Goal: Task Accomplishment & Management: Manage account settings

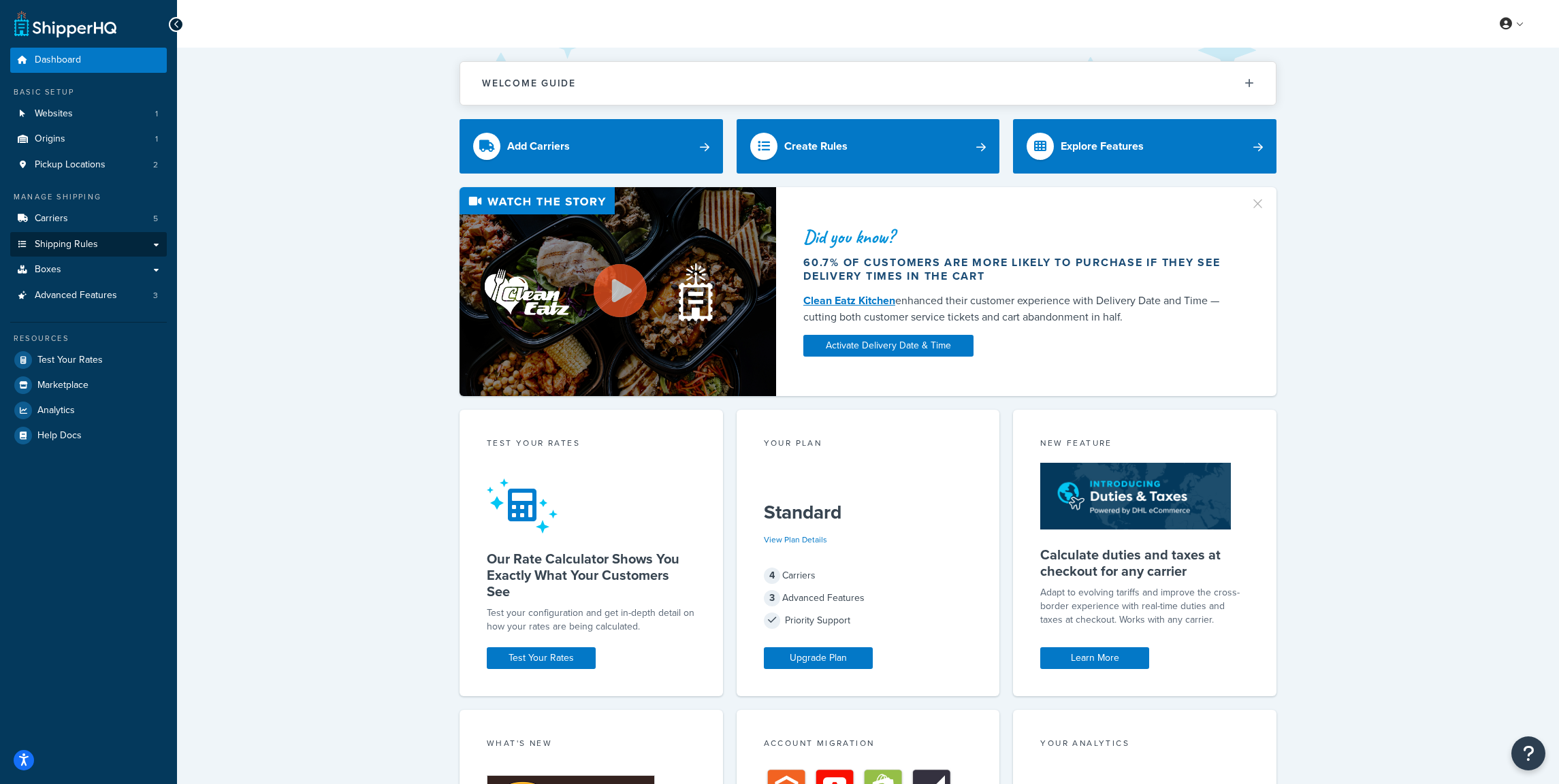
click at [78, 241] on span "Shipping Rules" at bounding box center [66, 244] width 64 height 12
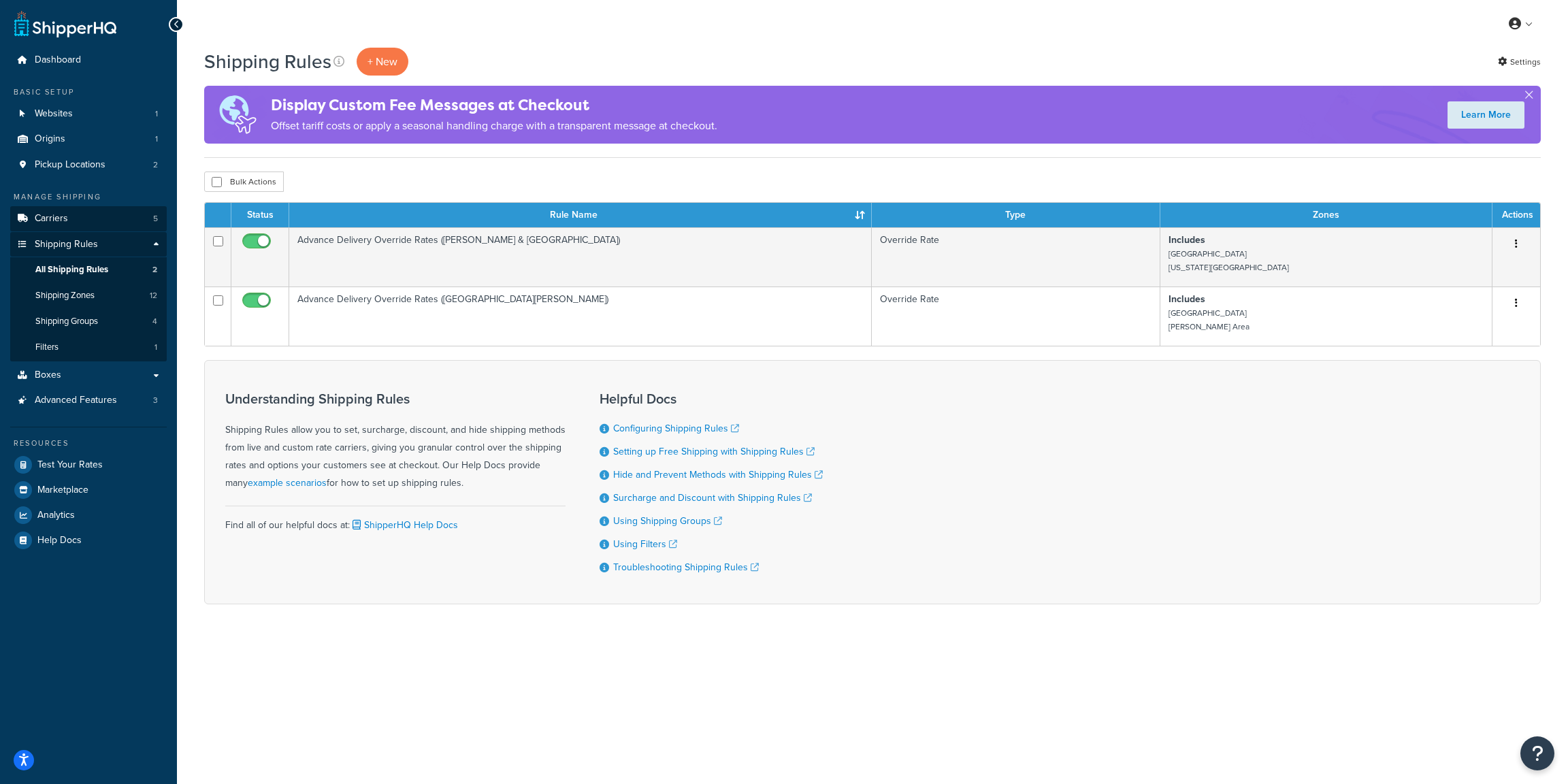
click at [87, 217] on link "Carriers 5" at bounding box center [88, 218] width 157 height 25
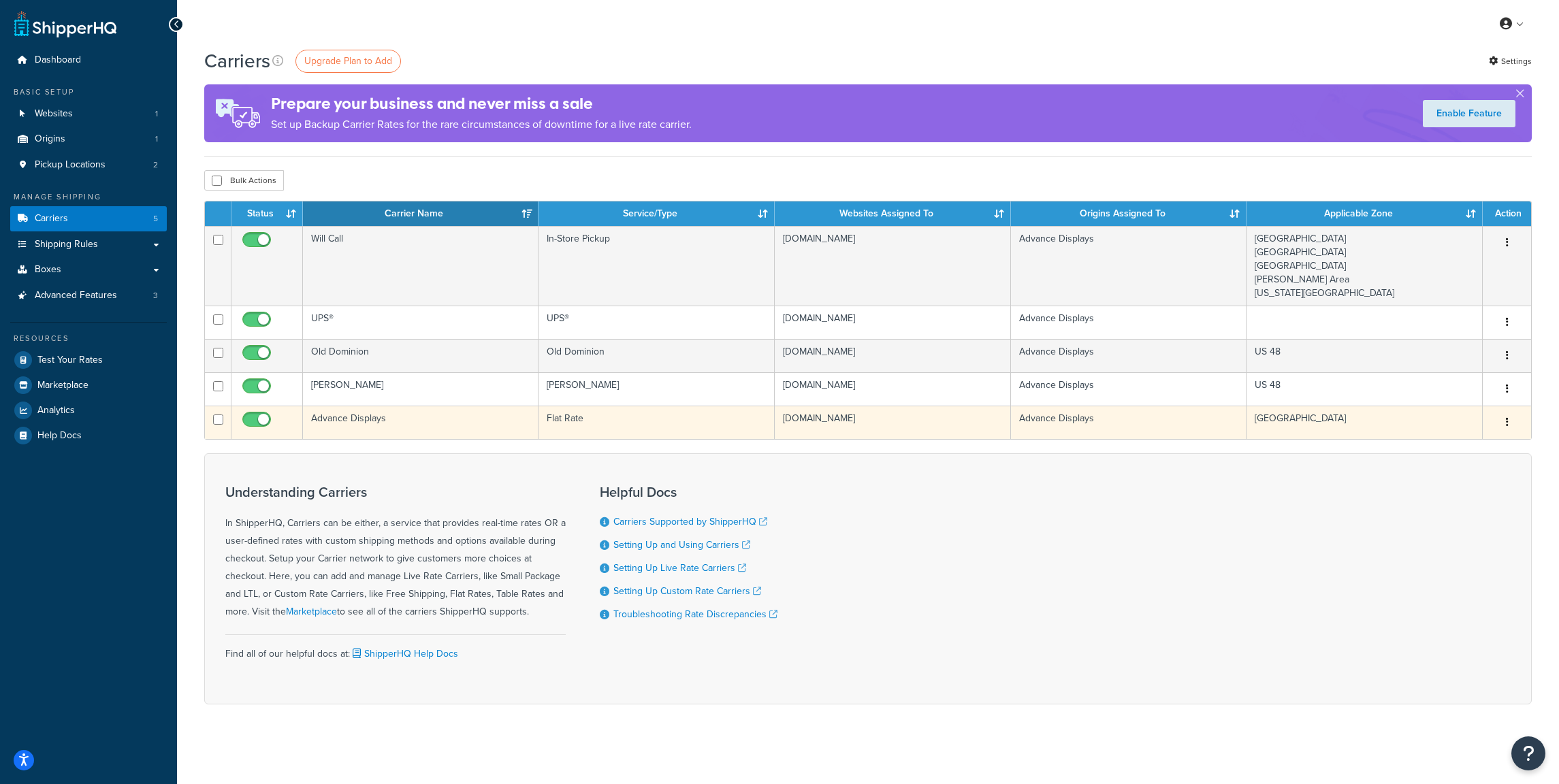
click at [418, 416] on td "Advance Displays" at bounding box center [421, 422] width 236 height 33
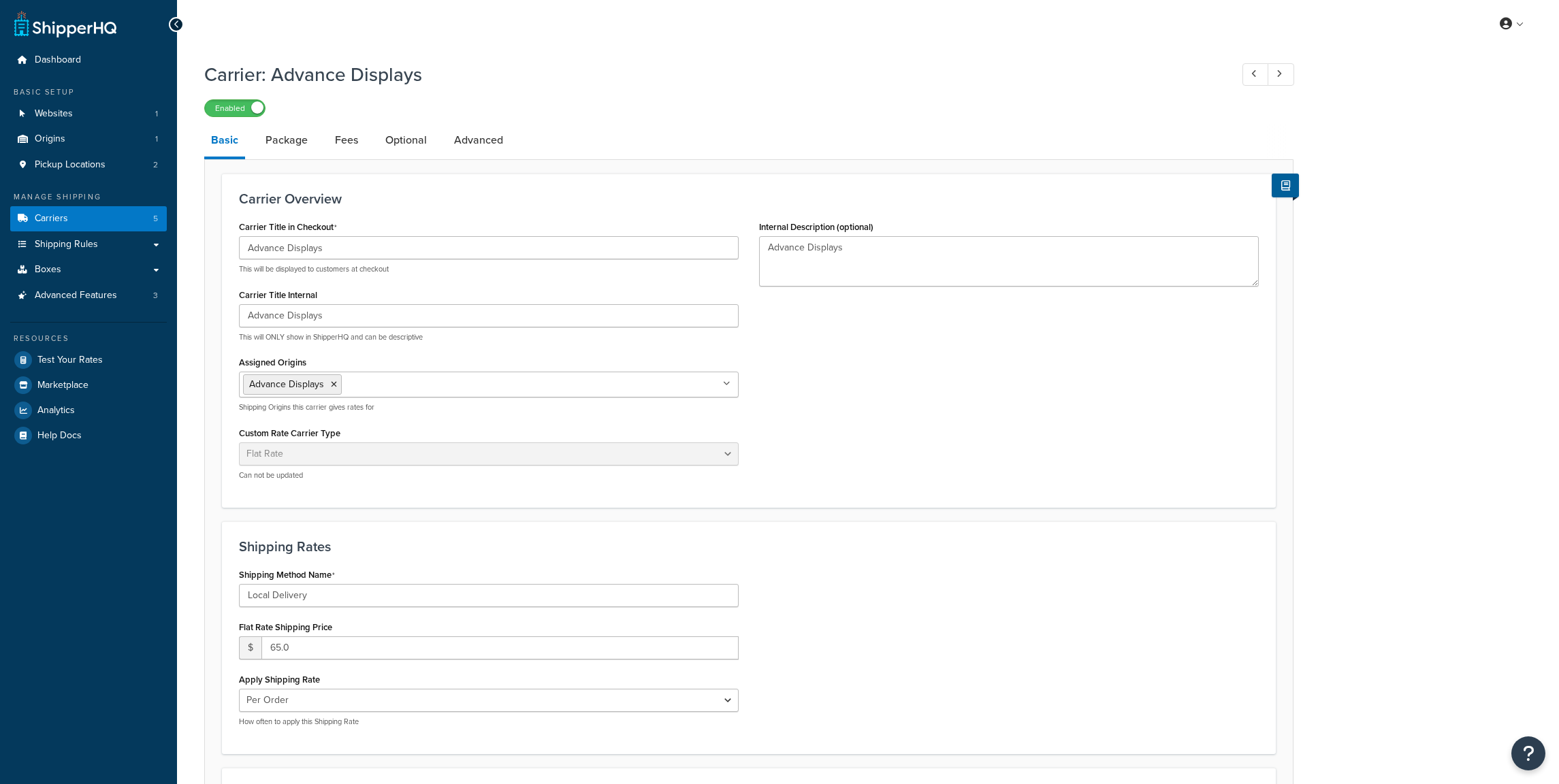
select select "flat"
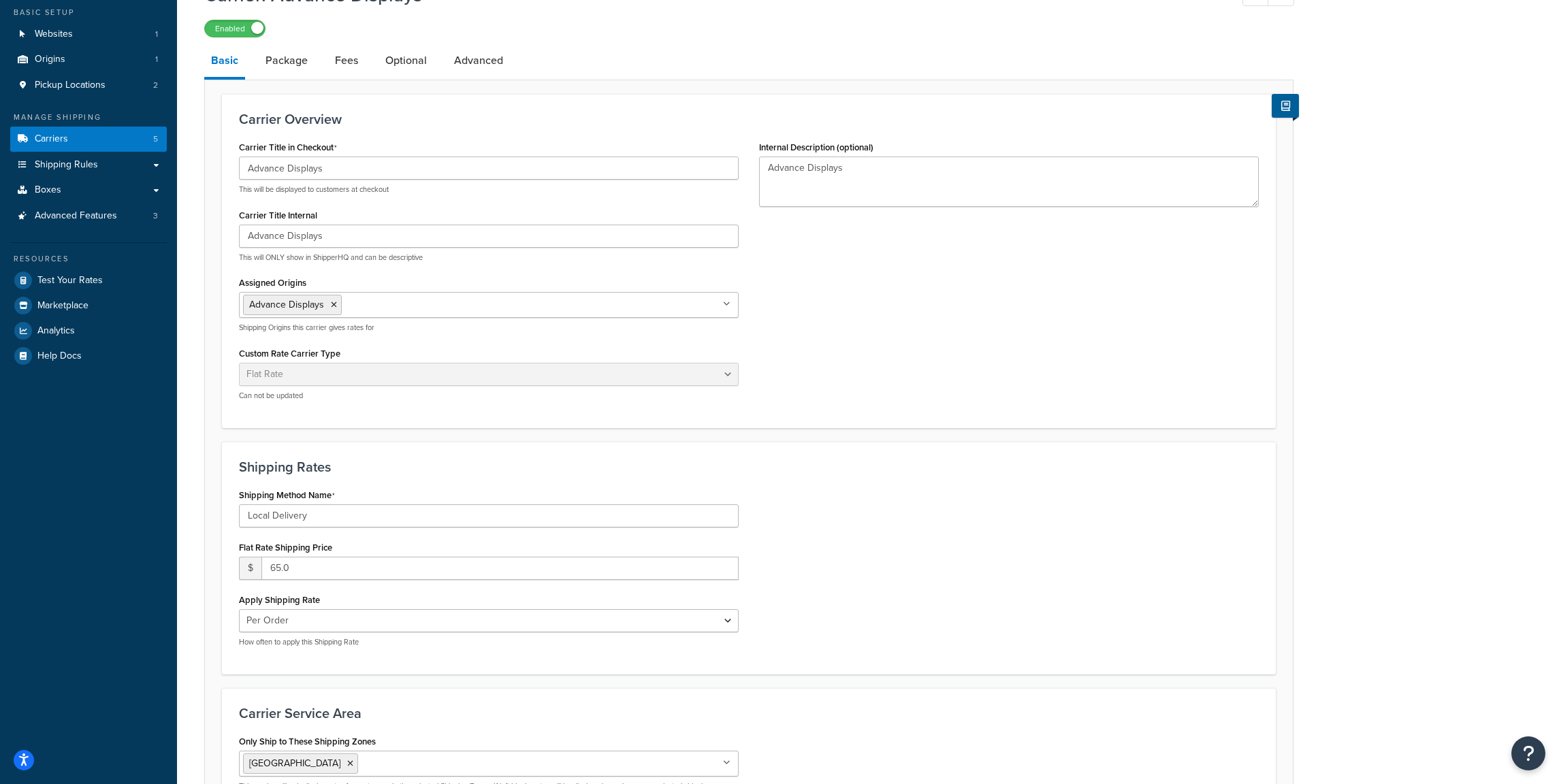
scroll to position [249, 0]
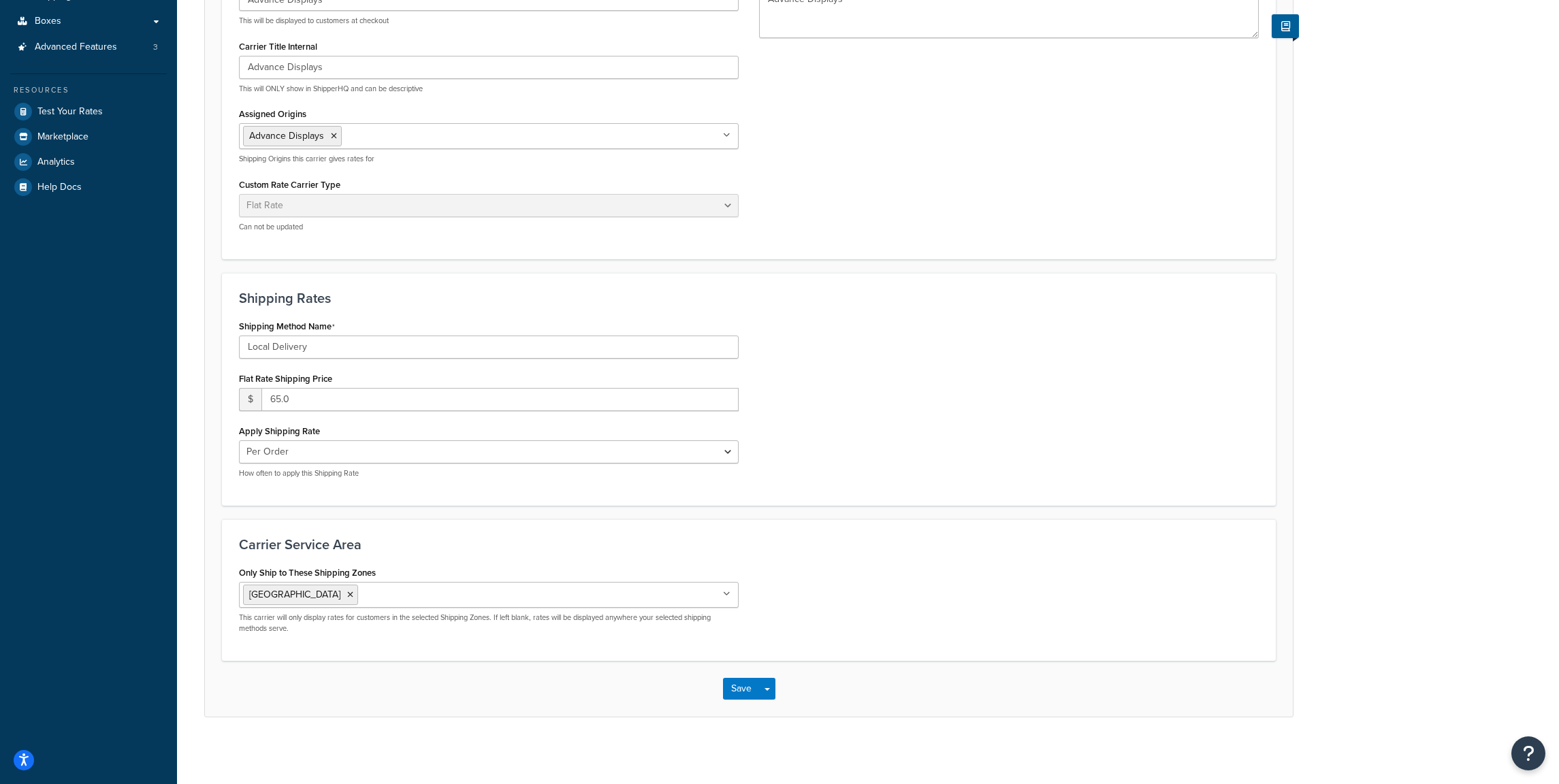
click at [730, 593] on icon at bounding box center [727, 594] width 7 height 8
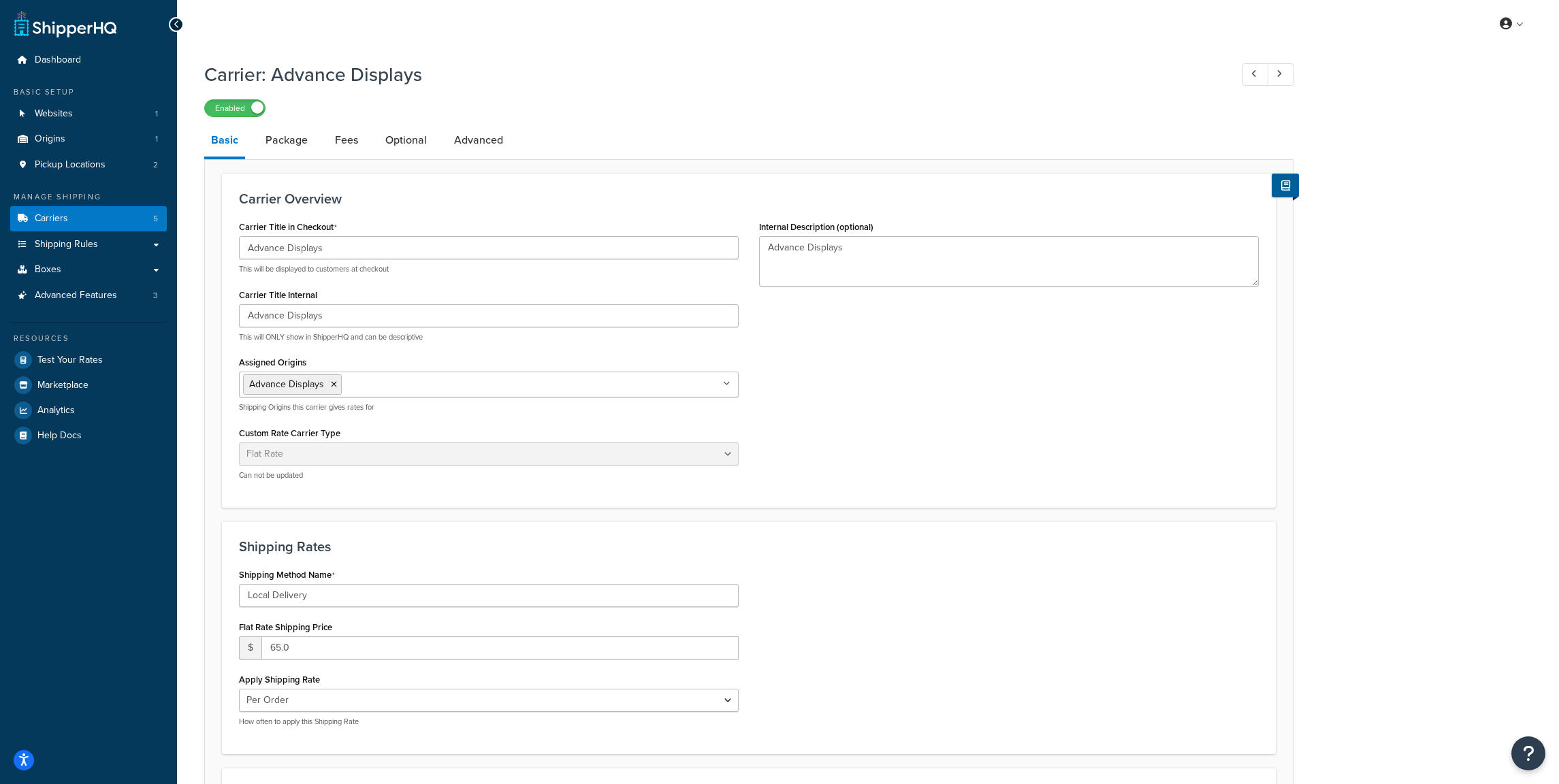
click at [866, 521] on div "Shipping Rates Shipping Method Name Local Delivery Flat Rate Shipping Price $ 6…" at bounding box center [749, 638] width 1054 height 233
click at [86, 244] on span "Shipping Rules" at bounding box center [66, 244] width 64 height 12
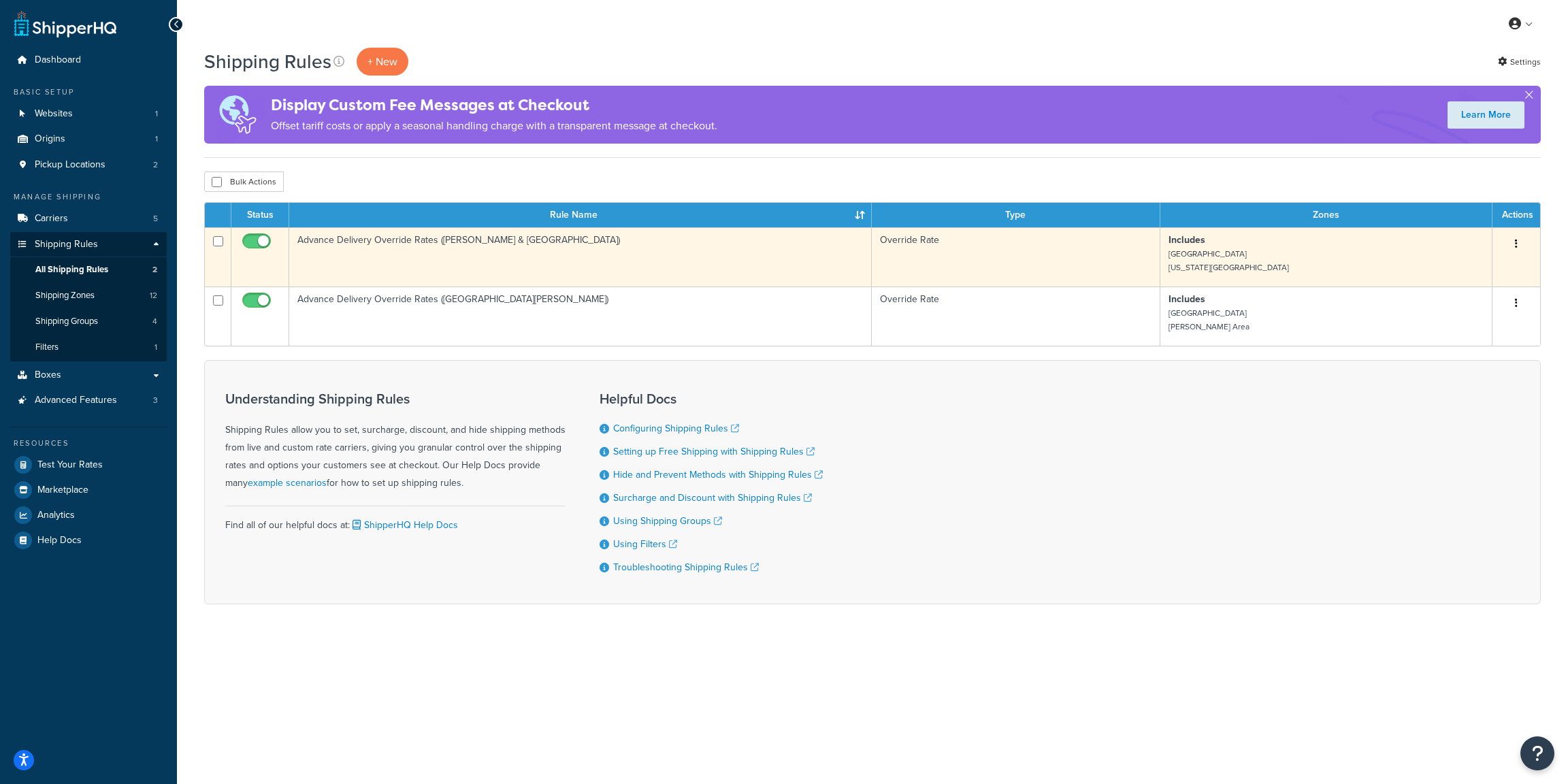
click at [514, 252] on td "Advance Delivery Override Rates ([PERSON_NAME] & [GEOGRAPHIC_DATA])" at bounding box center [580, 257] width 582 height 59
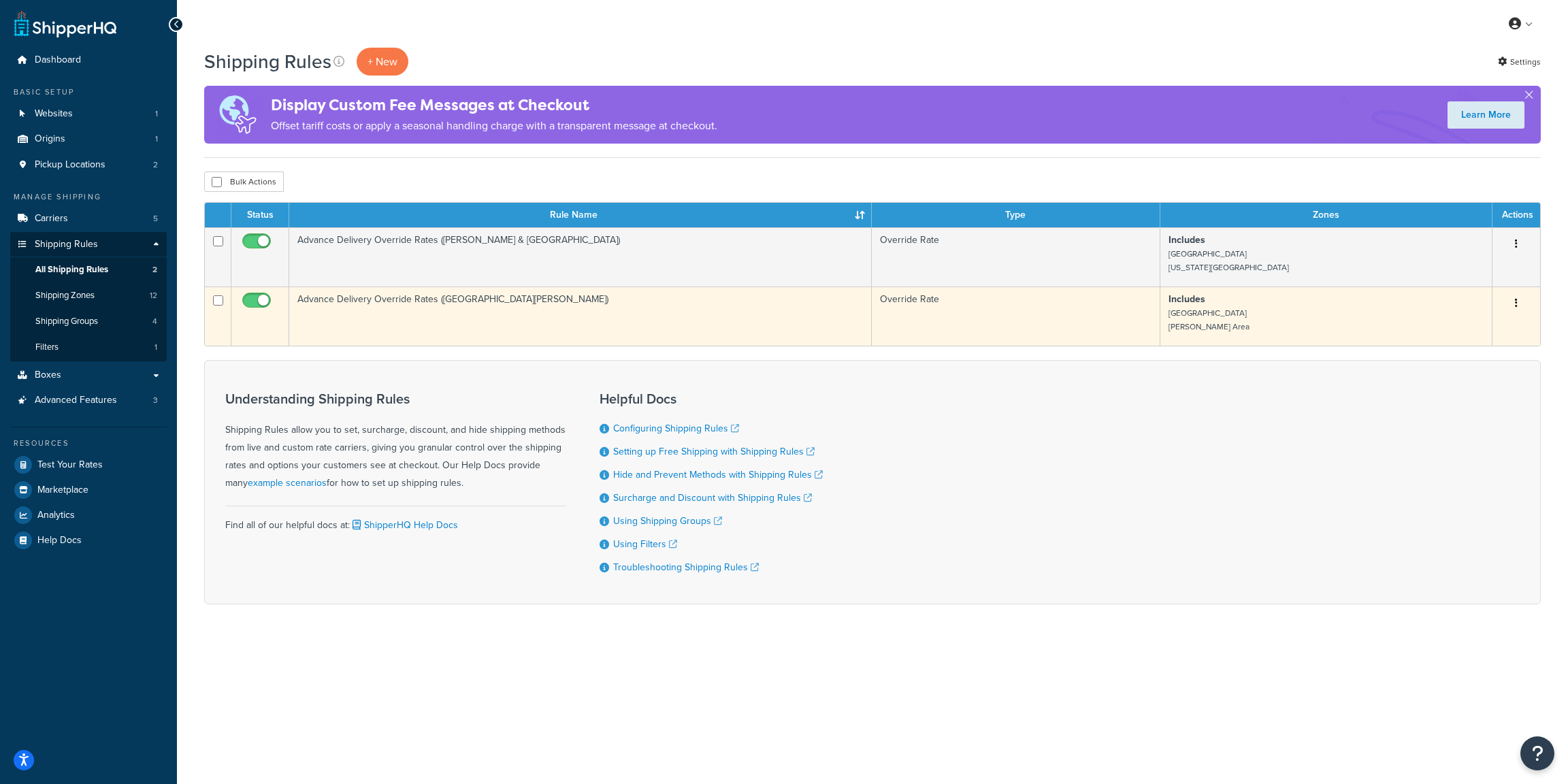
click at [472, 304] on td "Advance Delivery Override Rates ([GEOGRAPHIC_DATA][PERSON_NAME])" at bounding box center [580, 316] width 582 height 59
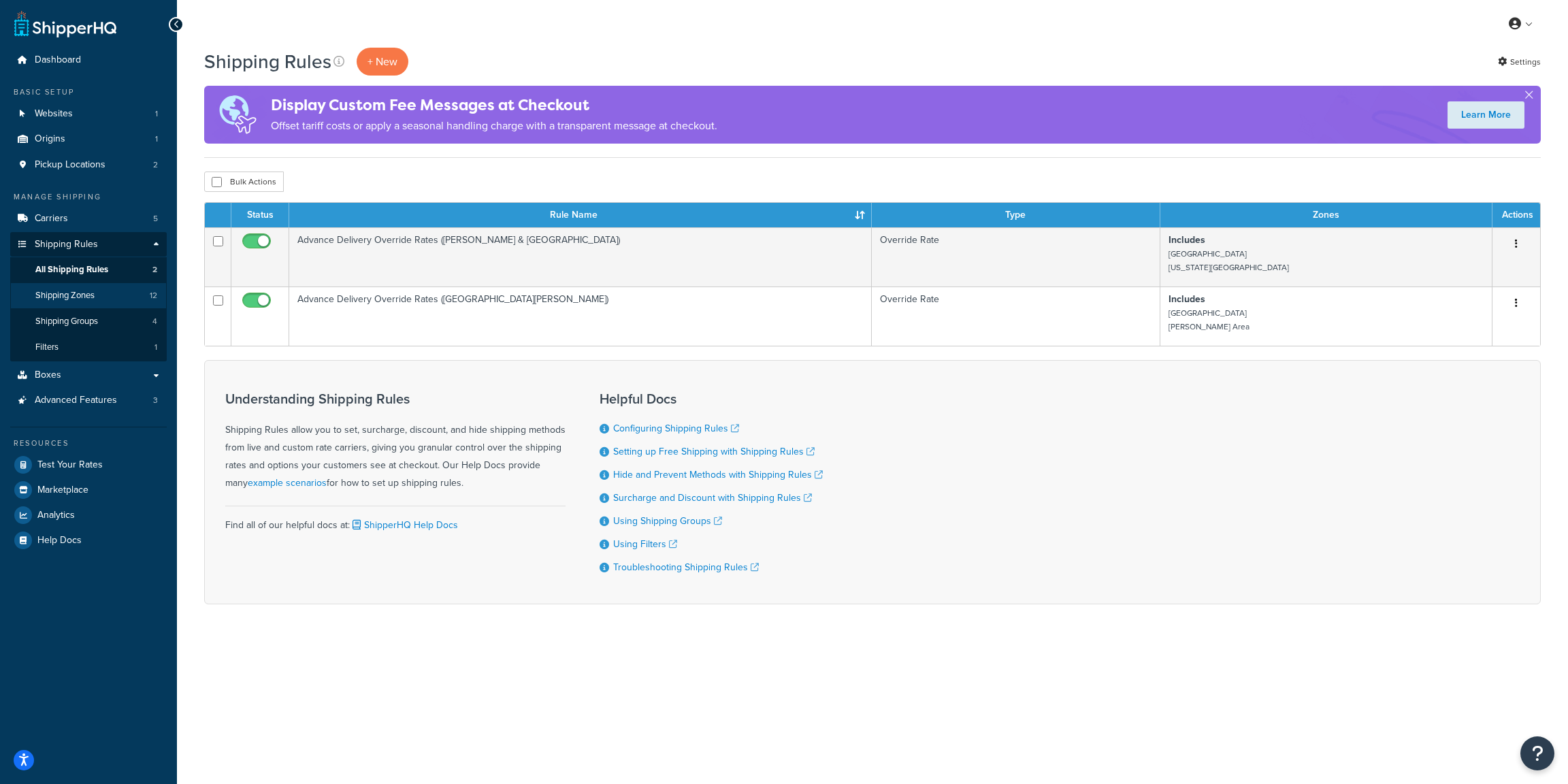
click at [81, 293] on span "Shipping Zones" at bounding box center [64, 296] width 59 height 12
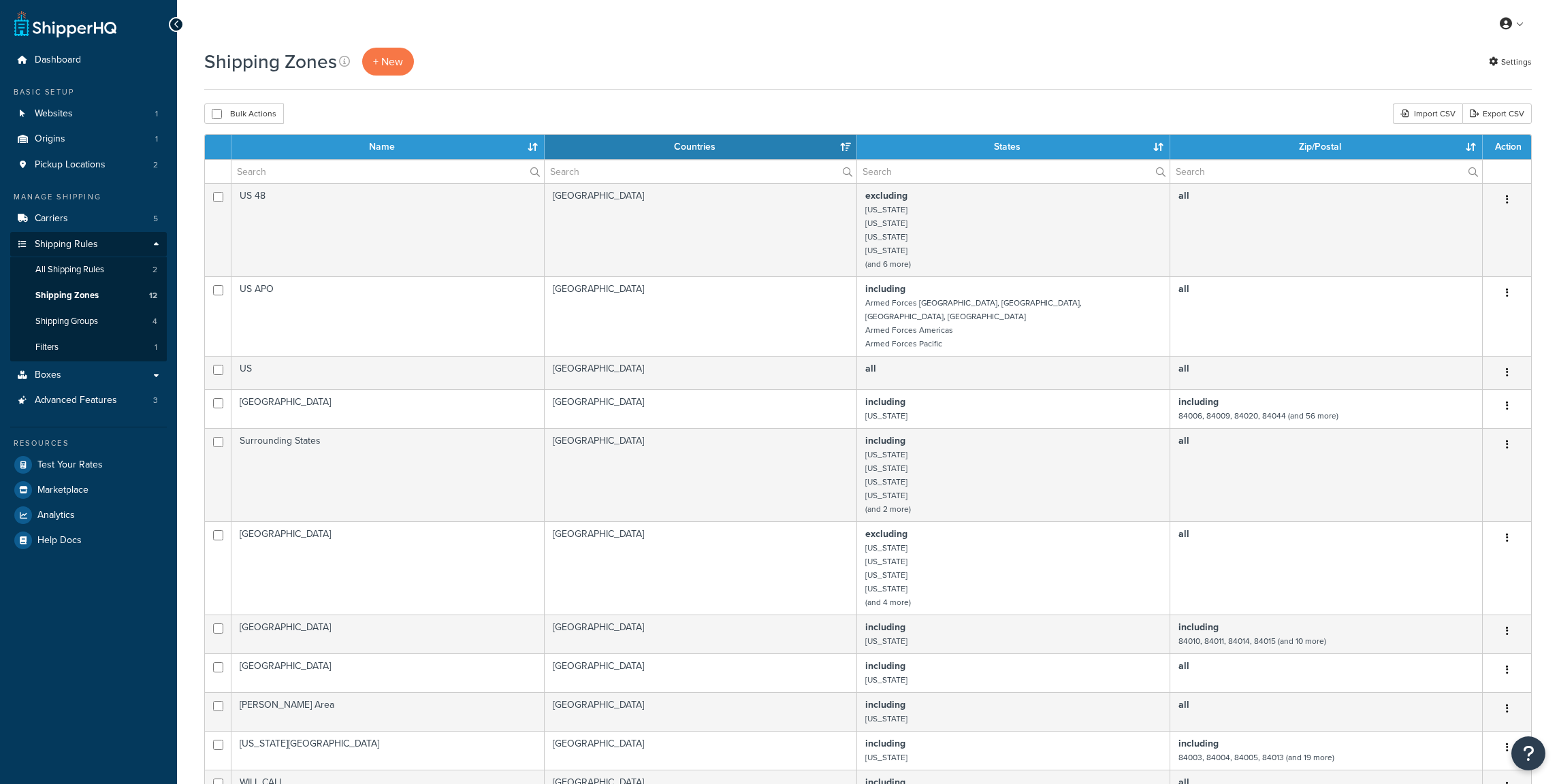
select select "15"
click at [75, 264] on span "All Shipping Rules" at bounding box center [69, 270] width 69 height 12
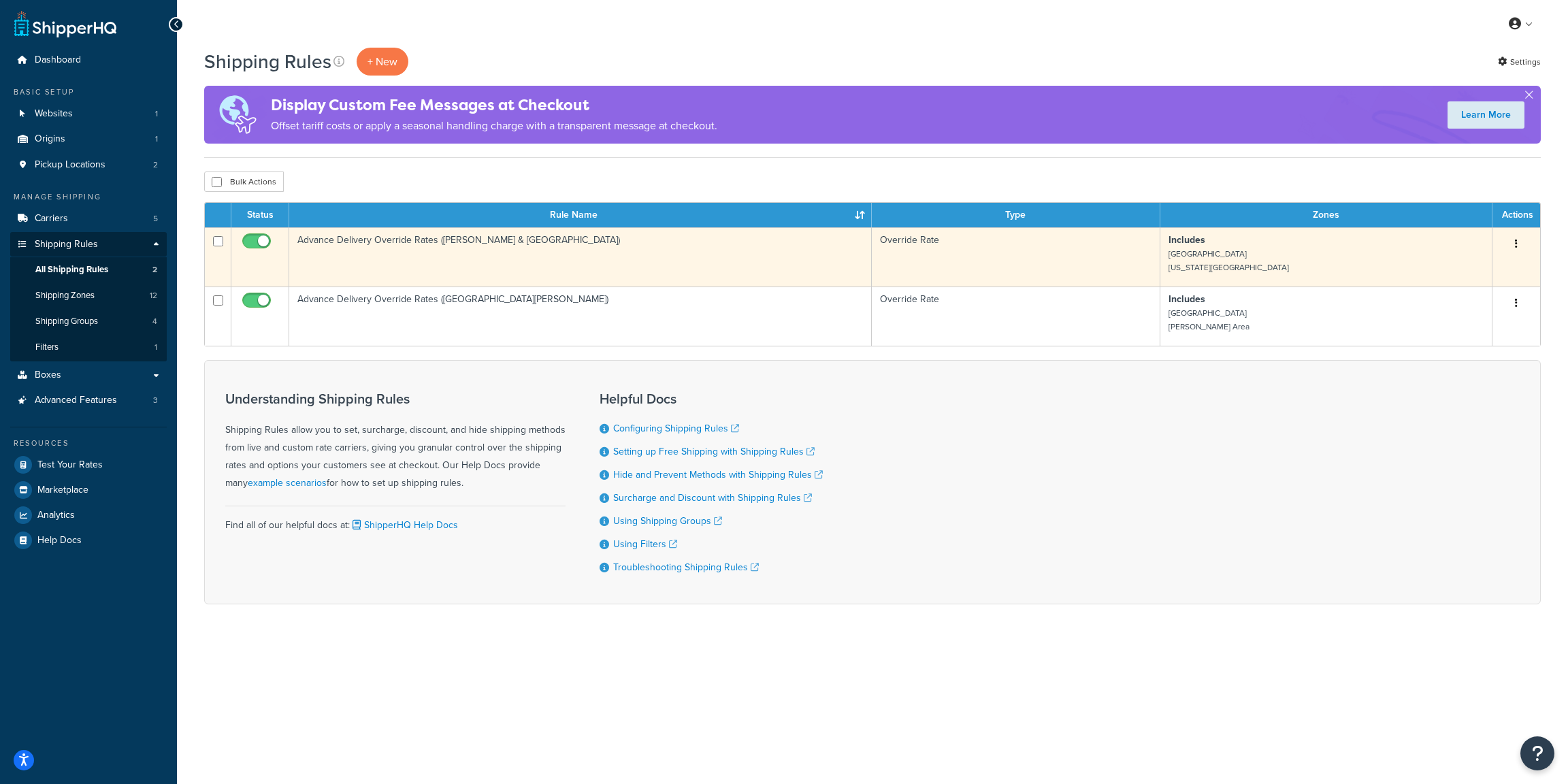
click at [462, 242] on td "Advance Delivery Override Rates (Davis & Uah County)" at bounding box center [580, 257] width 582 height 59
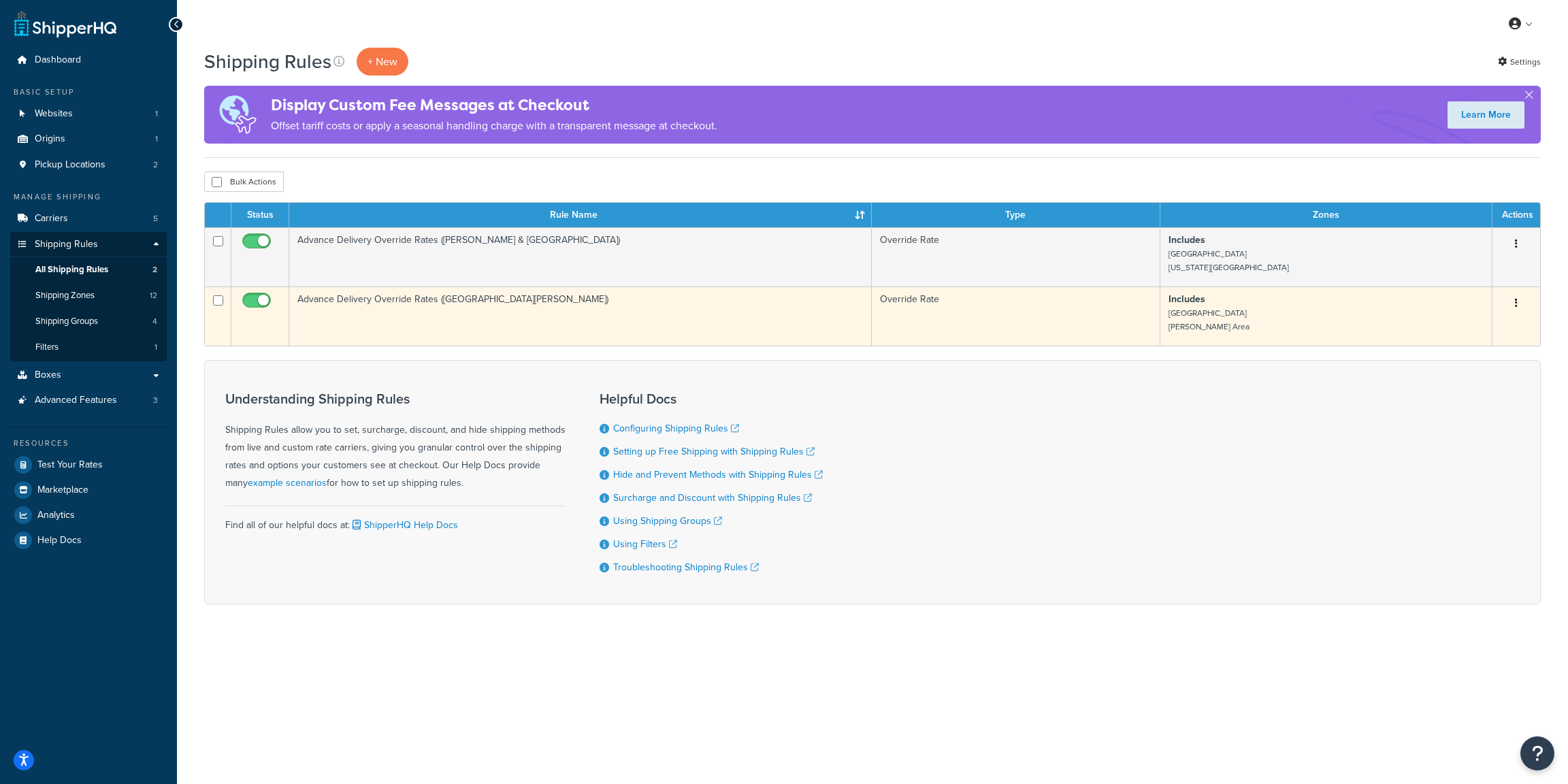
click at [466, 309] on td "Advance Delivery Override Rates ([GEOGRAPHIC_DATA][PERSON_NAME])" at bounding box center [580, 316] width 582 height 59
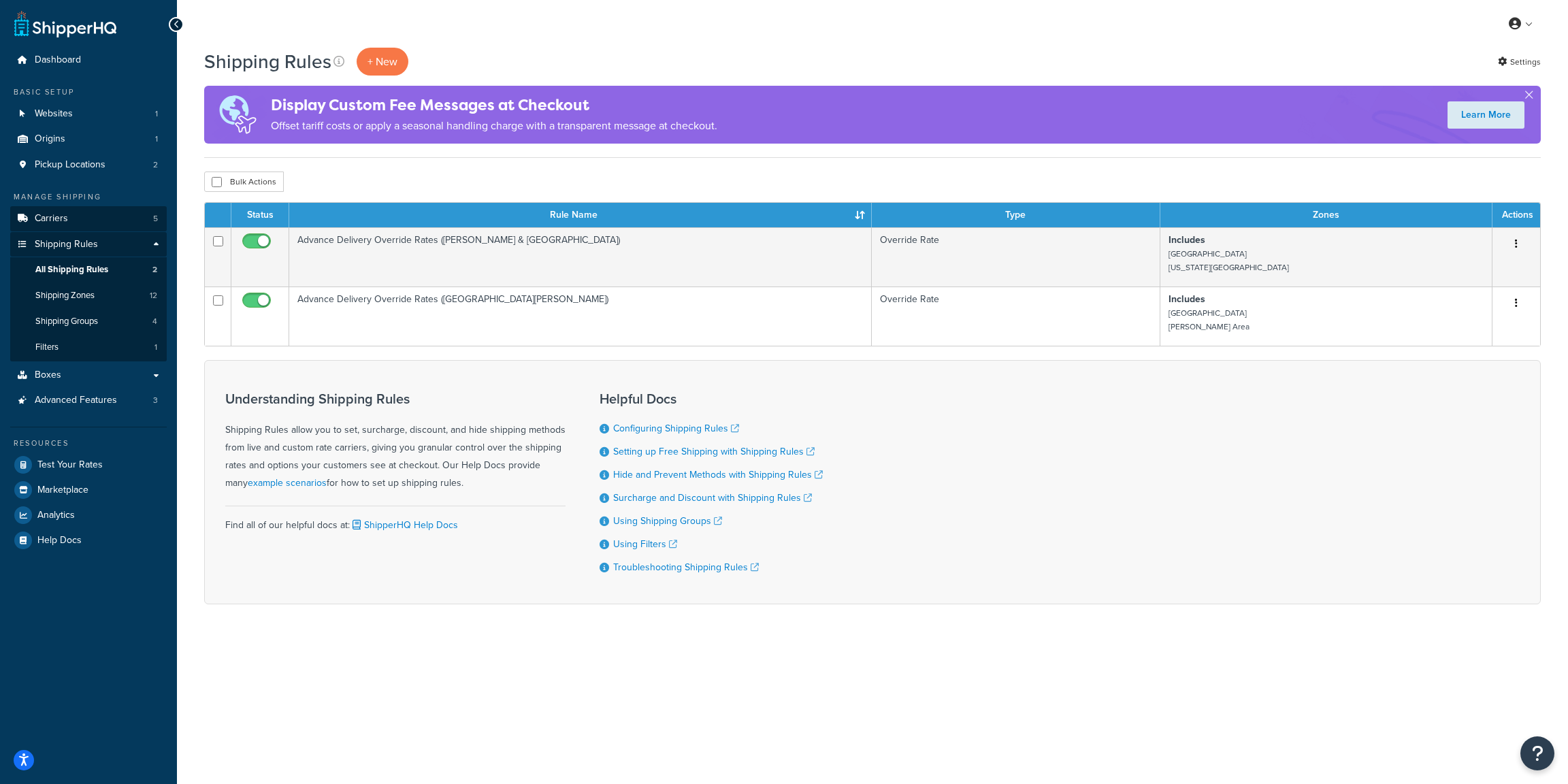
click at [66, 215] on span "Carriers" at bounding box center [52, 218] width 33 height 12
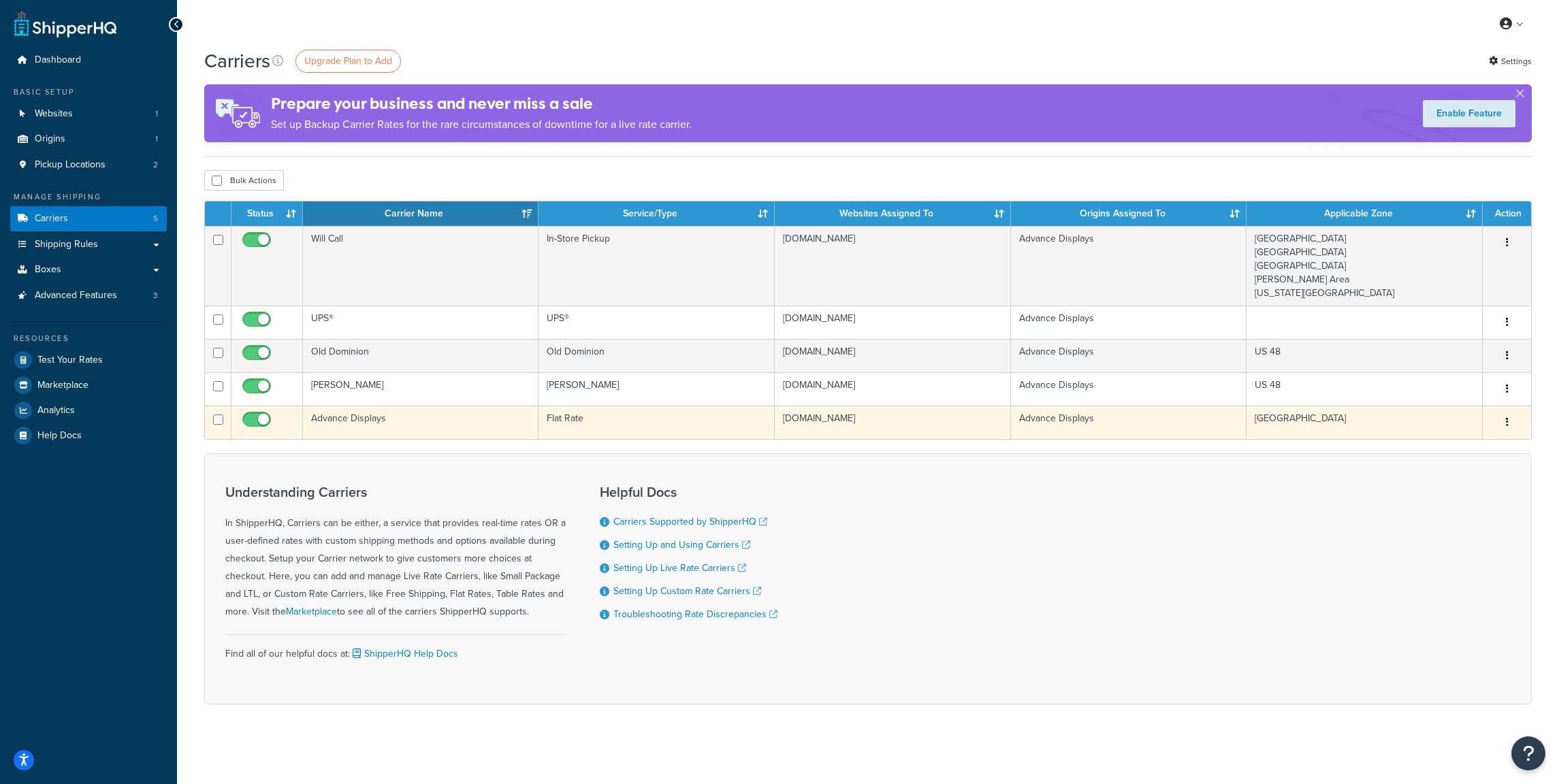
click at [484, 417] on td "Advance Displays" at bounding box center [421, 422] width 236 height 33
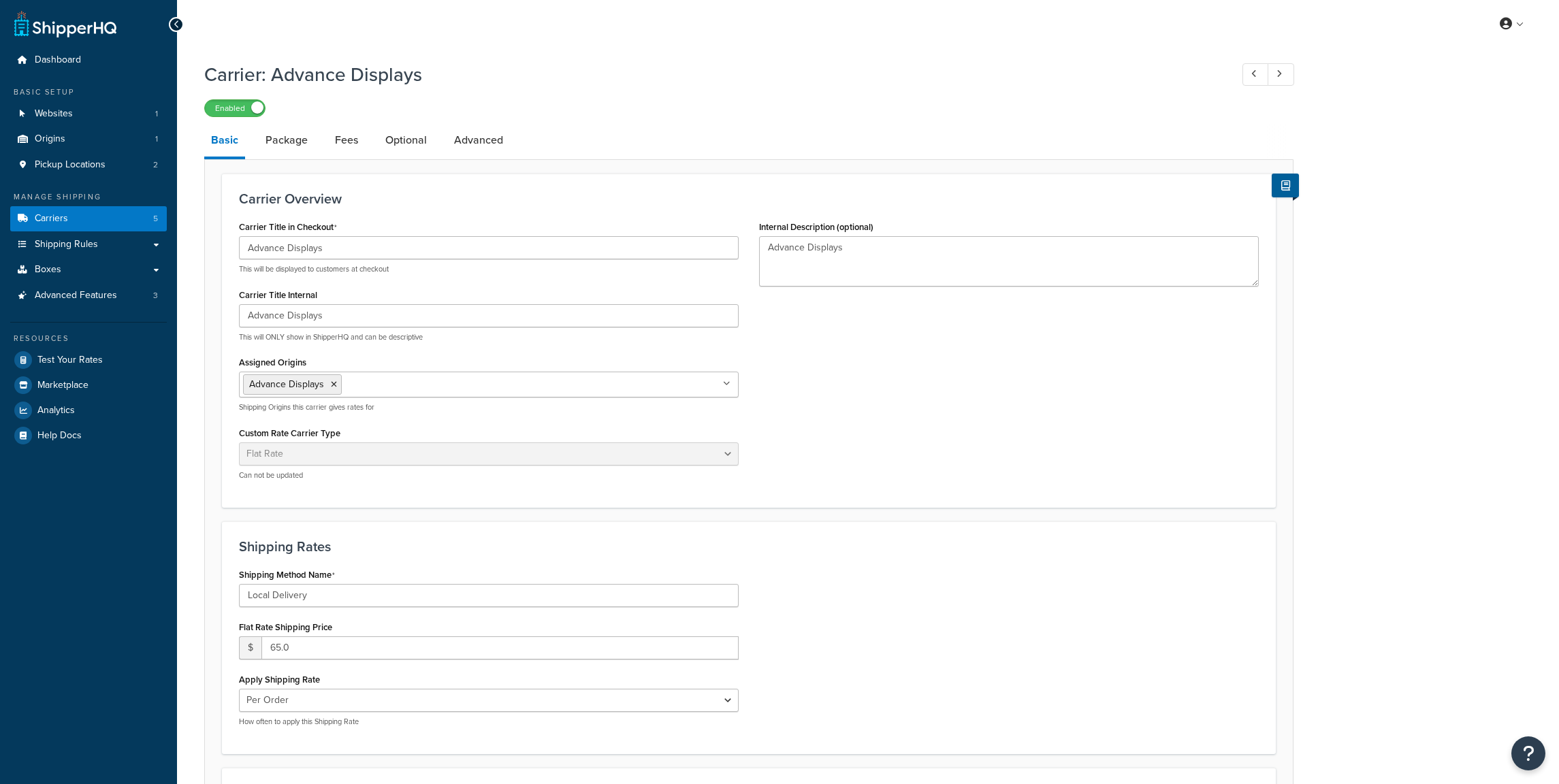
select select "flat"
click at [59, 243] on span "Shipping Rules" at bounding box center [66, 244] width 64 height 12
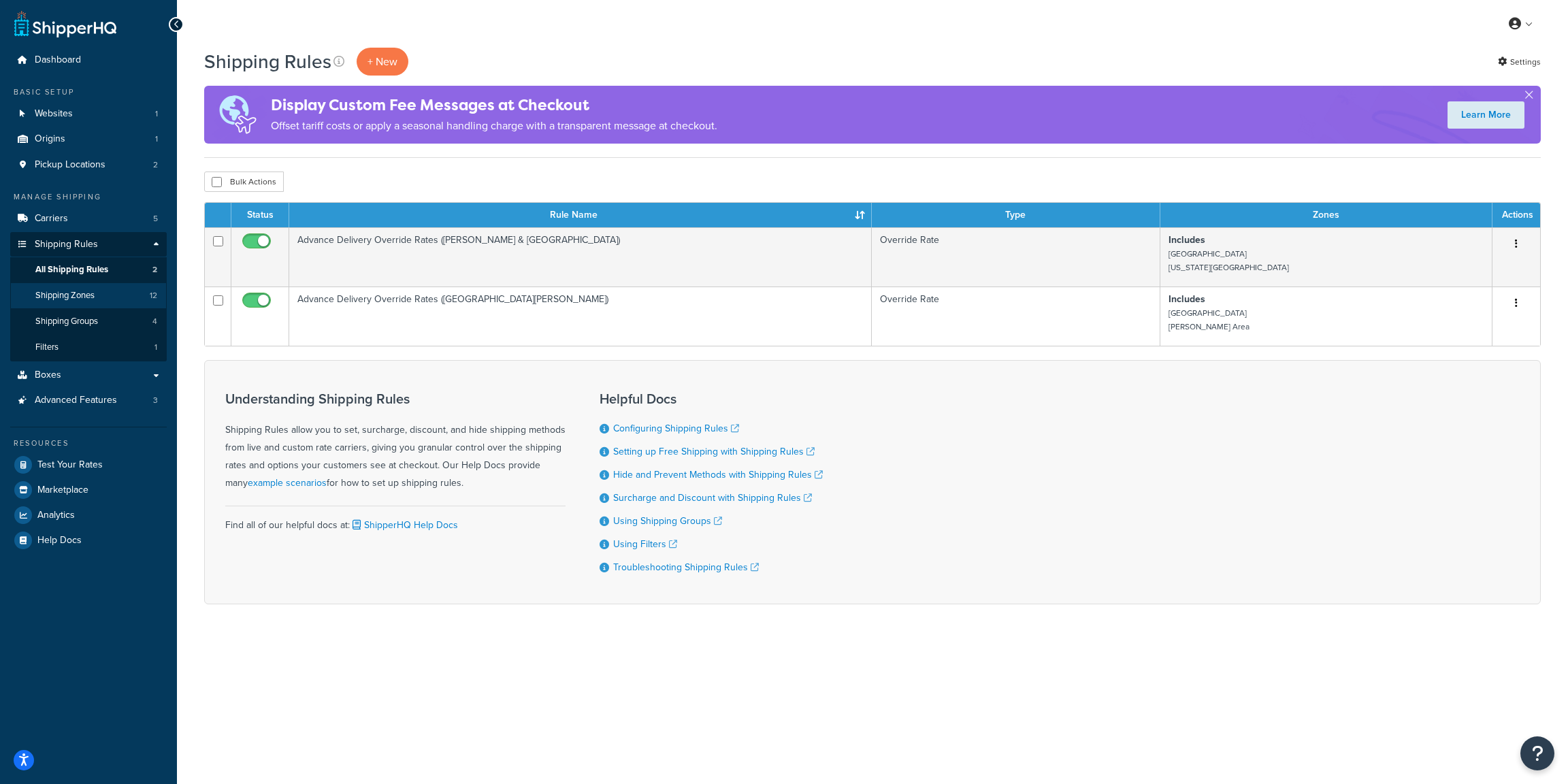
click at [88, 293] on span "Shipping Zones" at bounding box center [64, 296] width 59 height 12
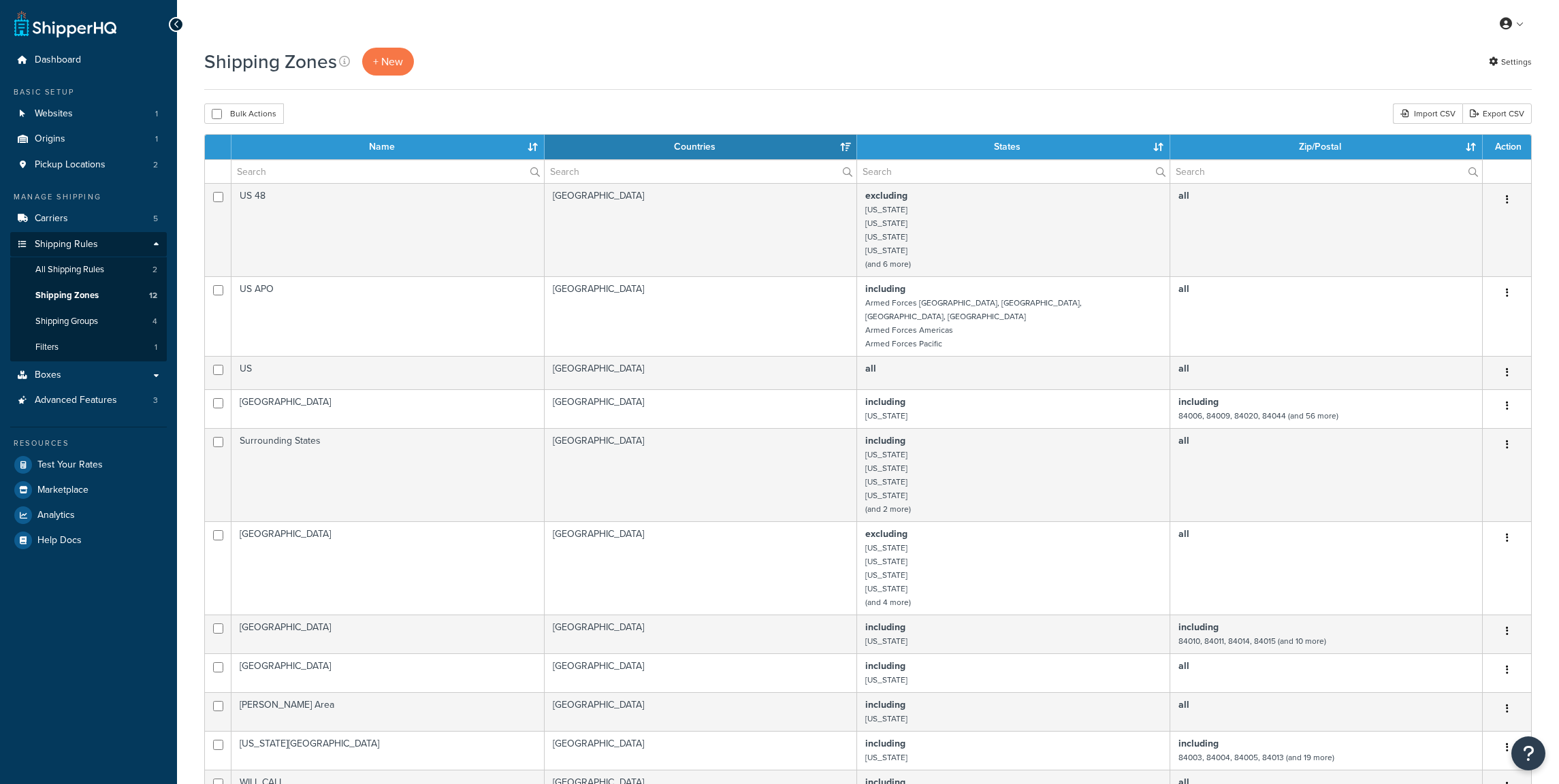
select select "15"
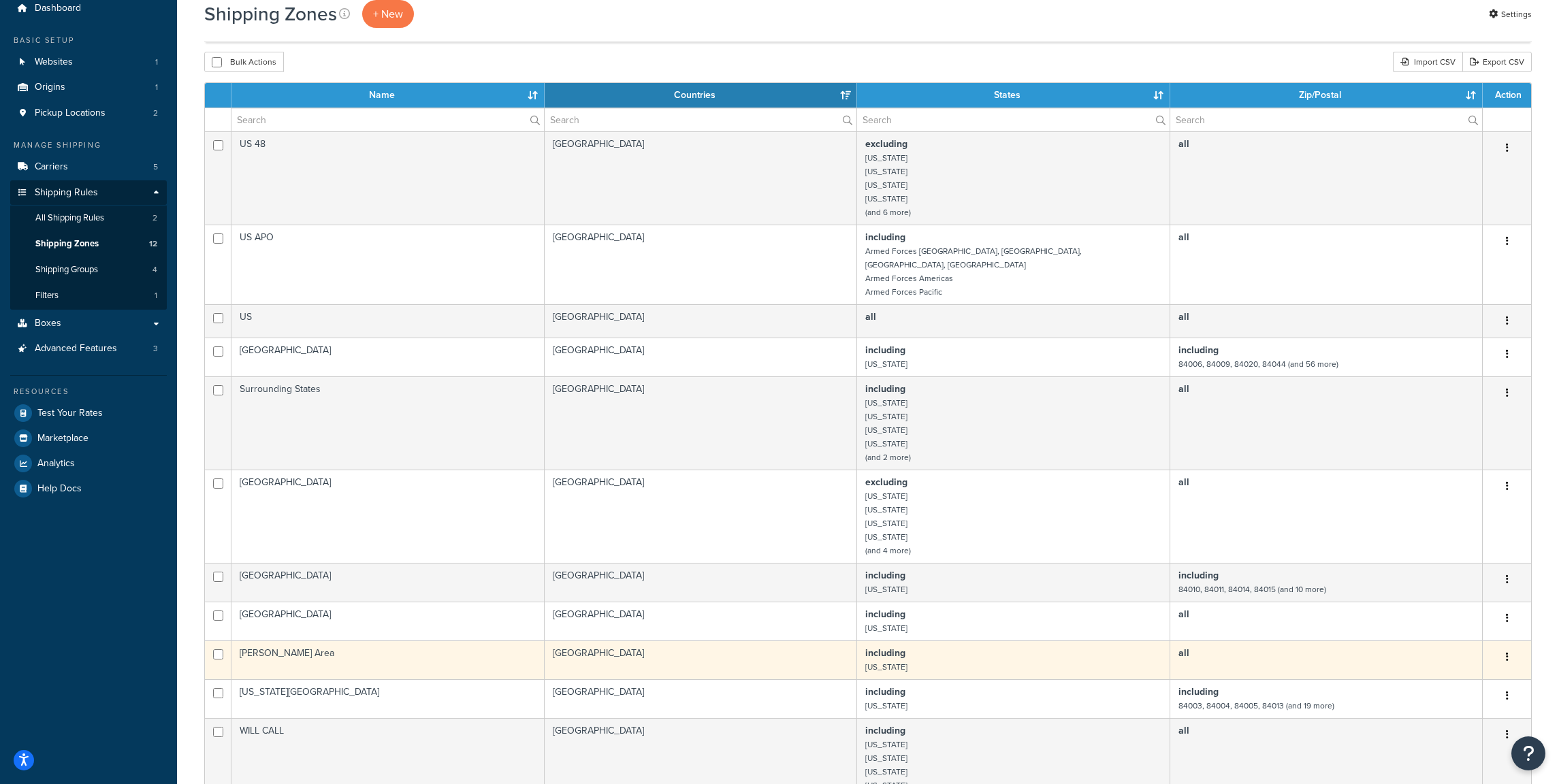
scroll to position [135, 0]
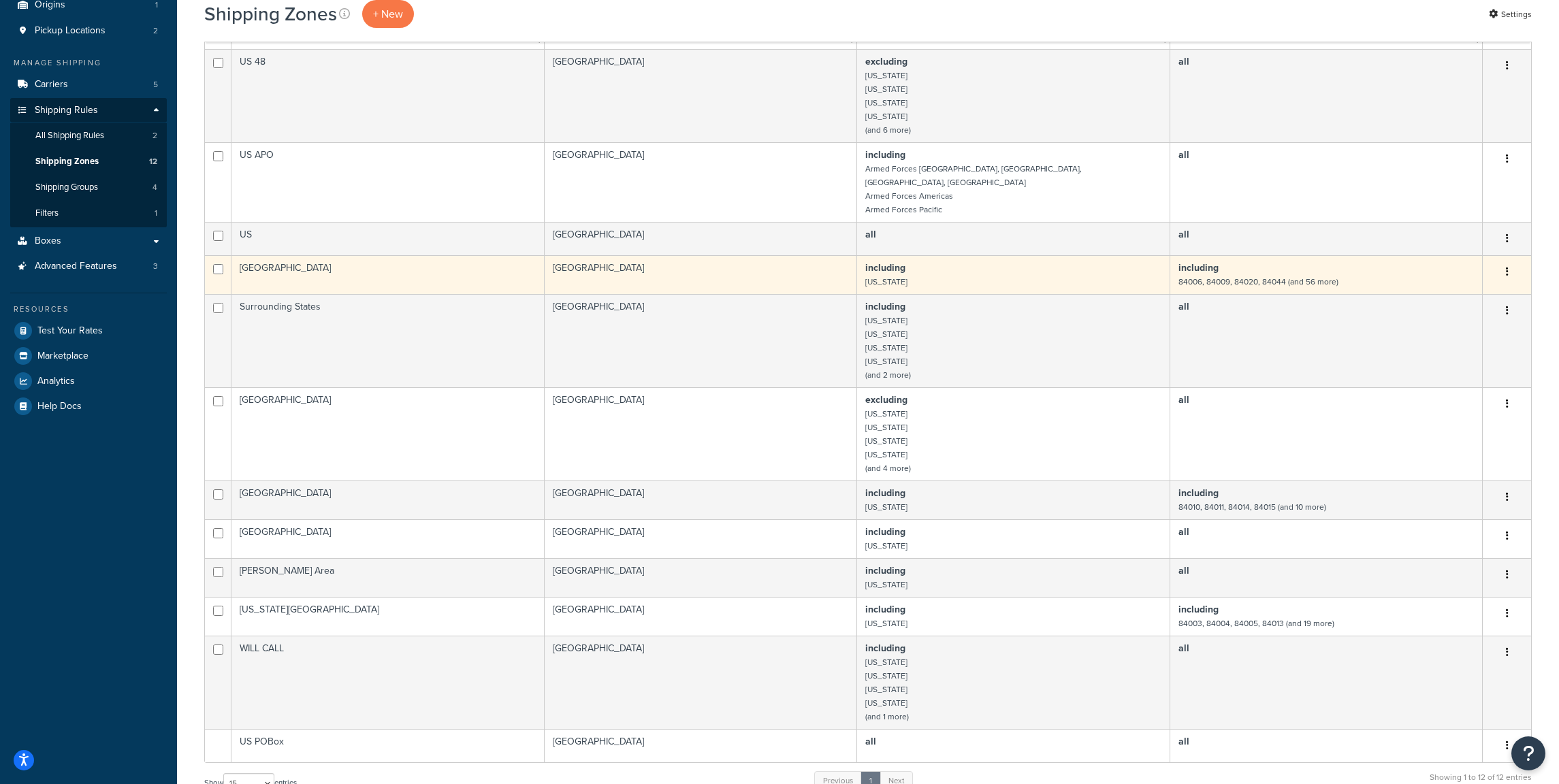
click at [334, 262] on td "[GEOGRAPHIC_DATA]" at bounding box center [387, 275] width 312 height 39
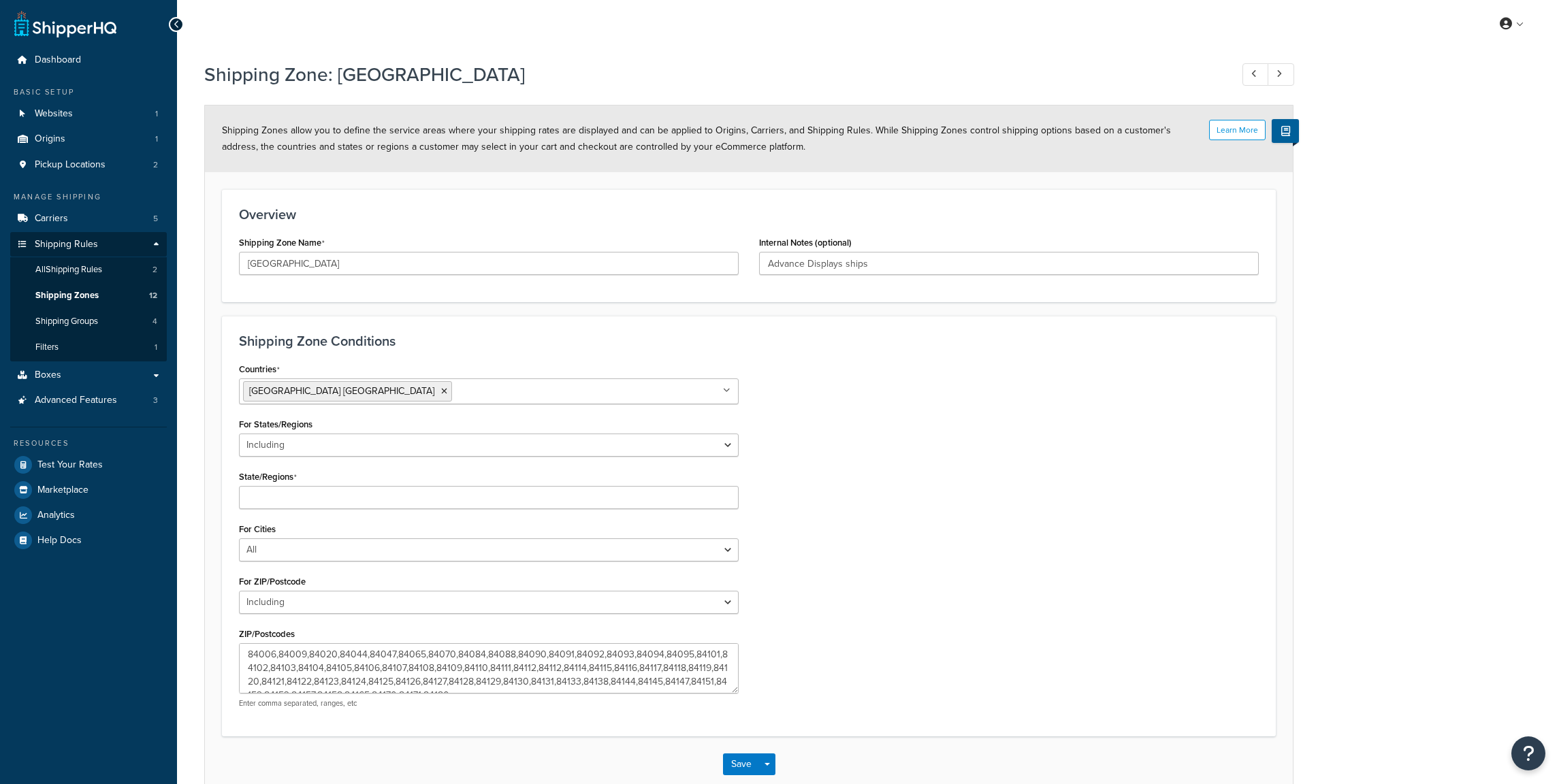
select select "including"
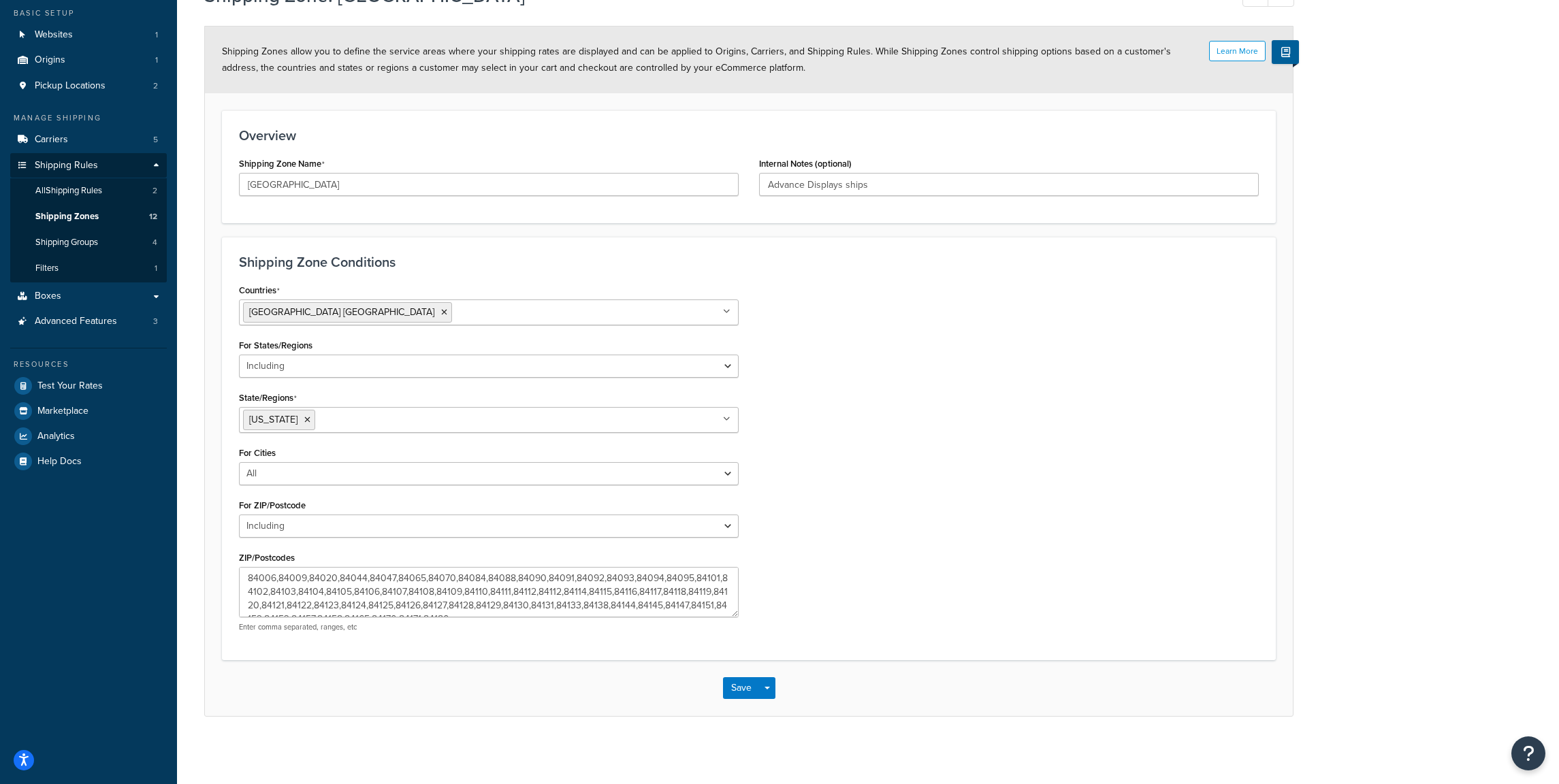
scroll to position [14, 0]
click at [484, 608] on textarea "84006,84009,84020,84044,84047,84065,84070,84084,84088,84090,84091,84092,84093,8…" at bounding box center [488, 591] width 499 height 51
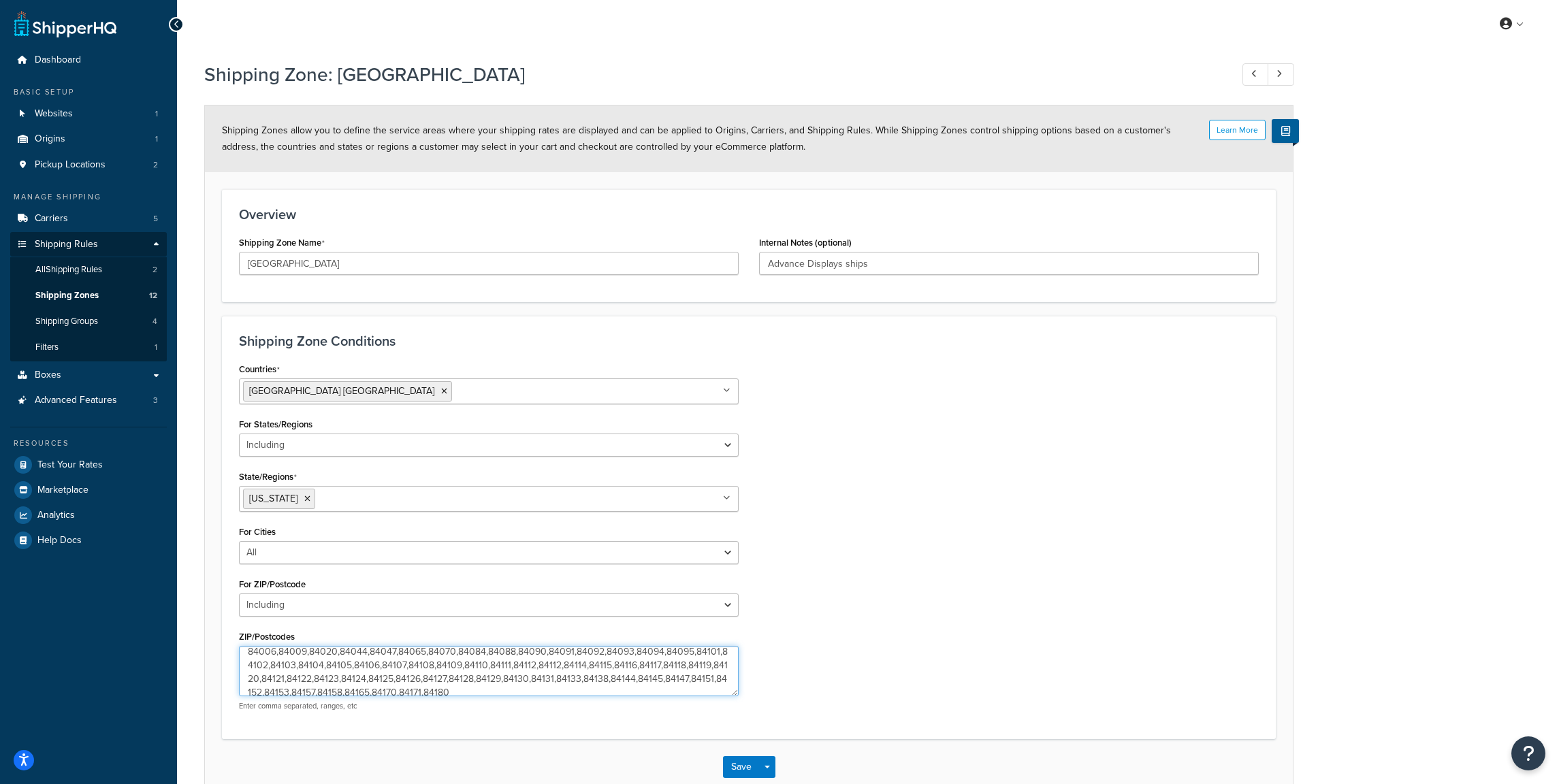
scroll to position [1, 0]
click at [695, 656] on textarea "84006,84009,84020,84044,84047,84065,84070,84084,84088,84090,84091,84092,84093,8…" at bounding box center [488, 671] width 499 height 51
type textarea "84006,84009,84020,84044,84047,84065,84070,84084,84088,84090,84091,84092,84093,8…"
click at [742, 765] on button "Save" at bounding box center [742, 767] width 37 height 22
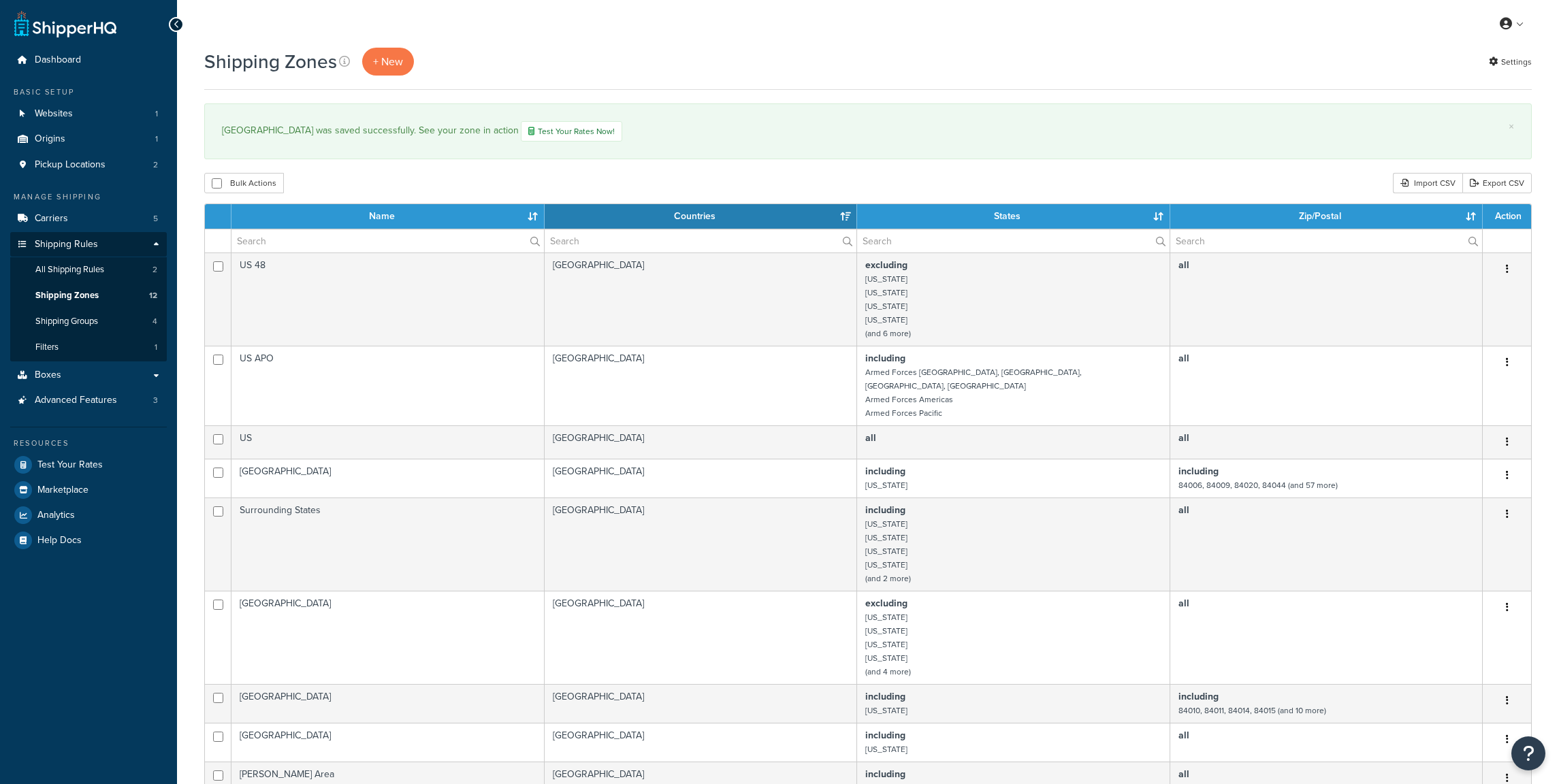
select select "15"
